Goal: Navigation & Orientation: Find specific page/section

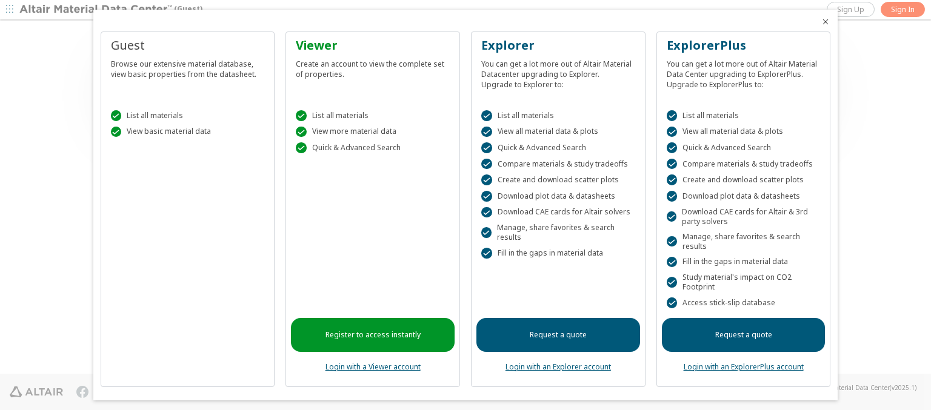
click at [820, 22] on icon "Close" at bounding box center [825, 22] width 10 height 10
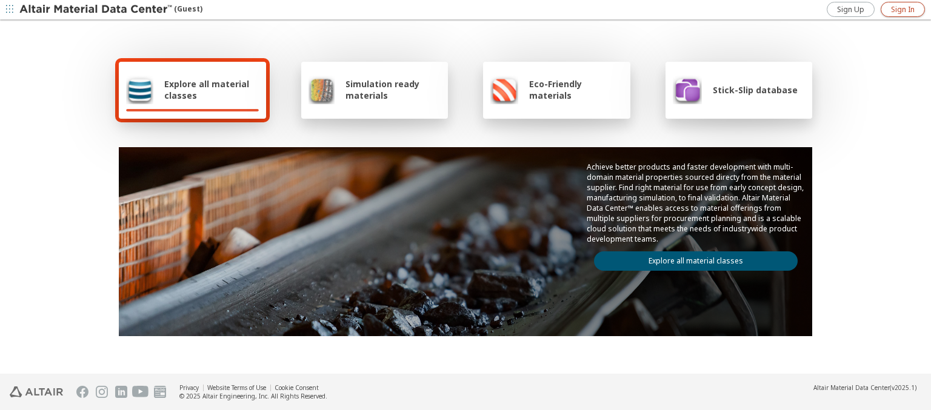
click at [902, 9] on span "Sign In" at bounding box center [903, 10] width 24 height 10
click at [96, 10] on img at bounding box center [96, 10] width 154 height 12
click at [207, 90] on span "Explore all material classes" at bounding box center [211, 89] width 95 height 23
click at [691, 258] on link "Explore all material classes" at bounding box center [696, 260] width 204 height 19
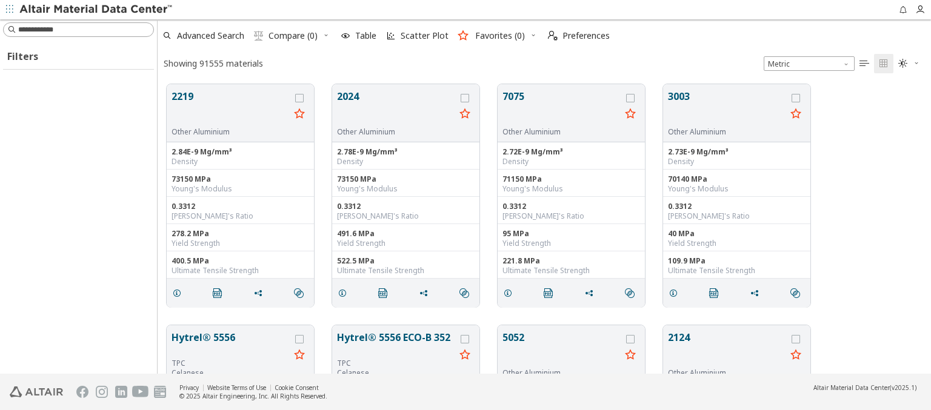
scroll to position [290, 763]
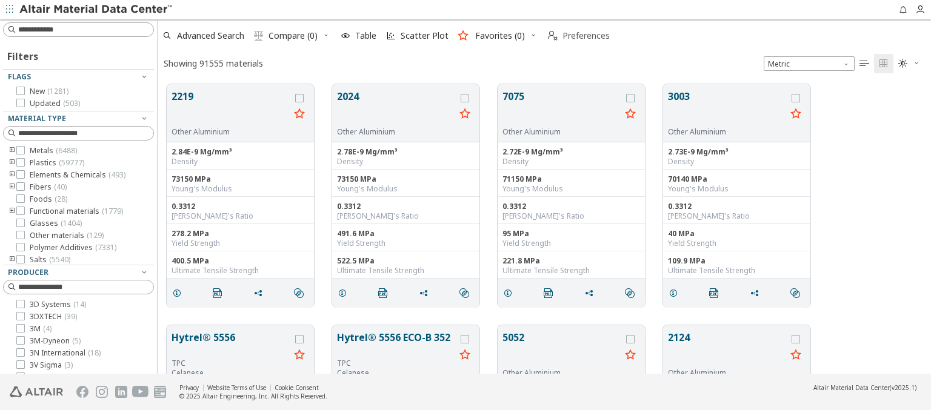
click at [575, 36] on span "Preferences" at bounding box center [585, 36] width 47 height 8
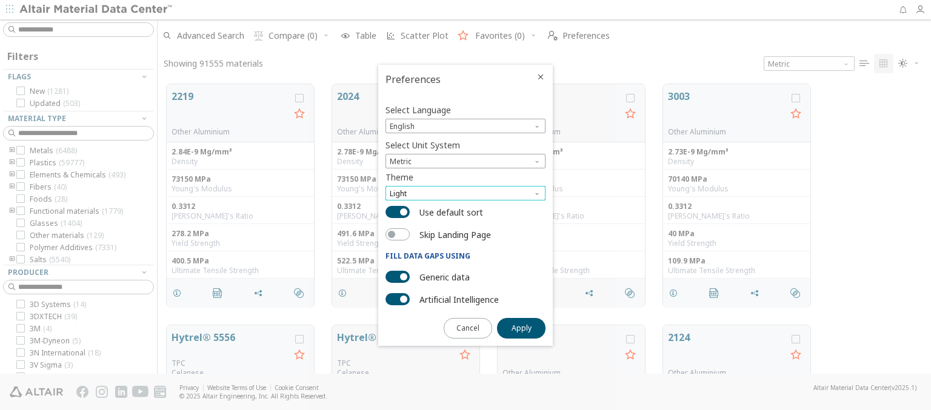
click at [465, 193] on span "Light" at bounding box center [465, 193] width 160 height 15
click at [399, 237] on span "Dark" at bounding box center [399, 238] width 16 height 10
click at [521, 327] on span "Apply" at bounding box center [521, 329] width 20 height 10
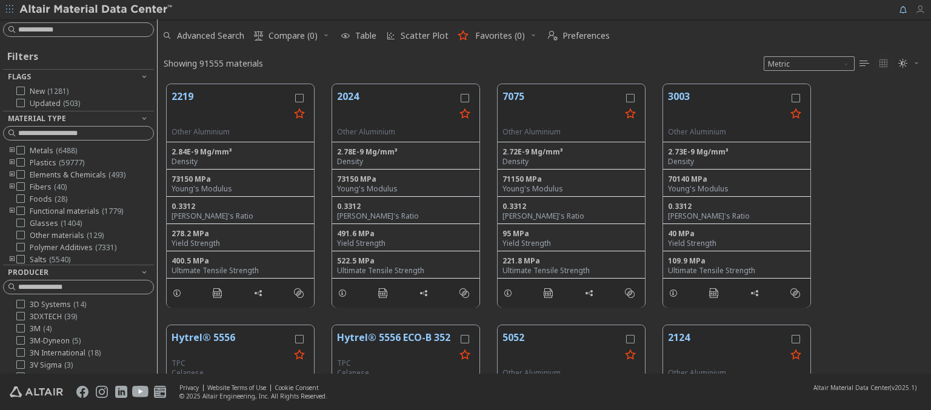
click at [923, 10] on icon "button" at bounding box center [920, 10] width 10 height 10
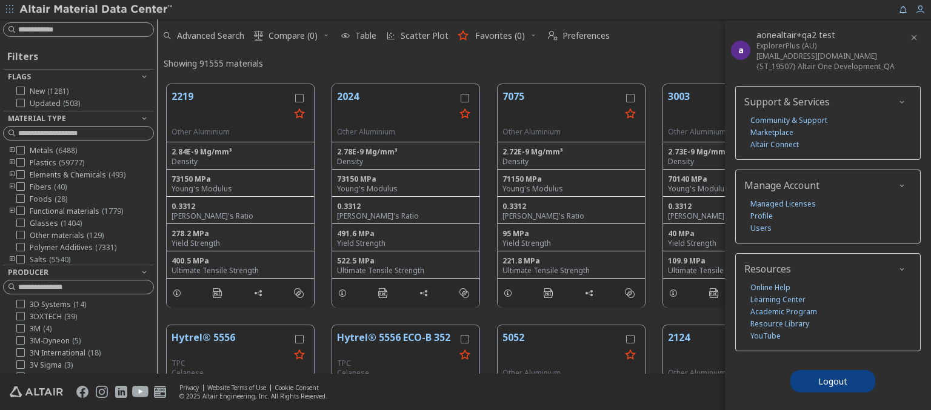
click at [10, 10] on icon "button" at bounding box center [9, 8] width 7 height 7
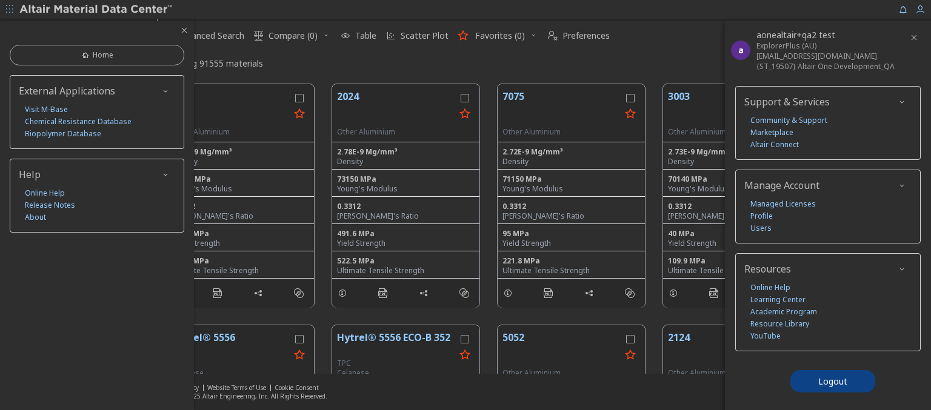
click at [96, 10] on img at bounding box center [96, 10] width 154 height 12
